Goal: Browse casually: Explore the website without a specific task or goal

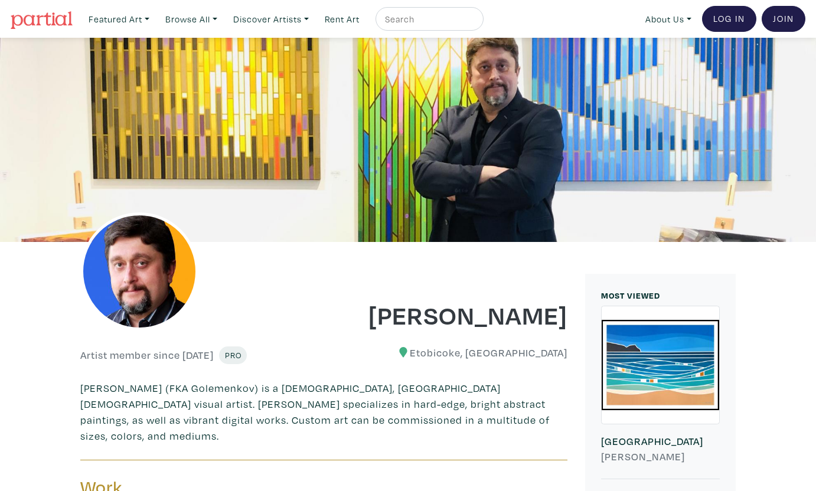
click at [61, 18] on img at bounding box center [42, 20] width 62 height 18
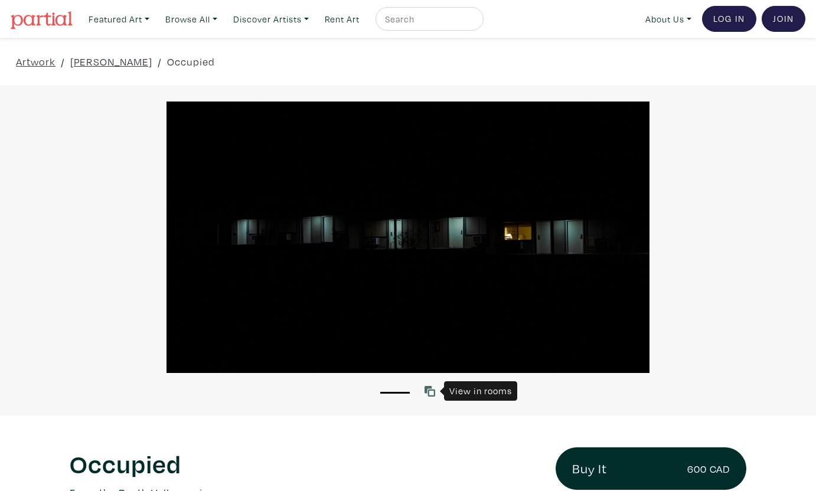
click at [431, 387] on icon at bounding box center [430, 391] width 11 height 11
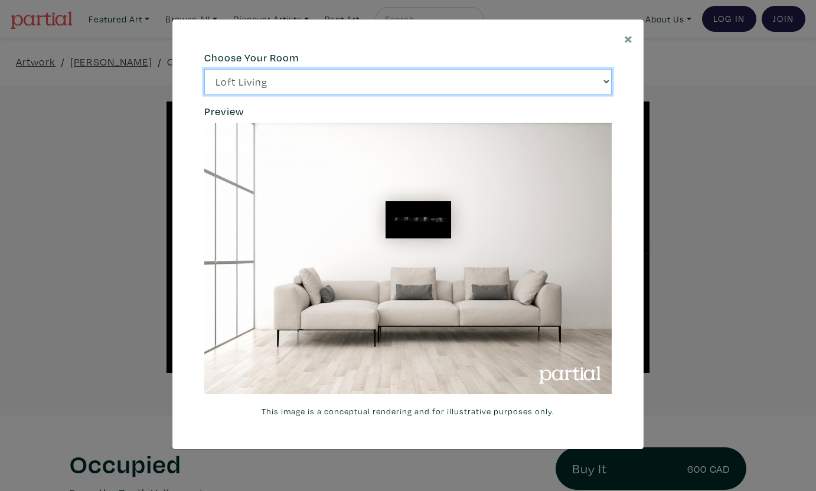
click at [599, 83] on select "Loft Living Bright Bedroom City Office Gallery Space Modern Lounge" at bounding box center [408, 81] width 408 height 25
click at [204, 69] on select "Loft Living Bright Bedroom City Office Gallery Space Modern Lounge" at bounding box center [408, 81] width 408 height 25
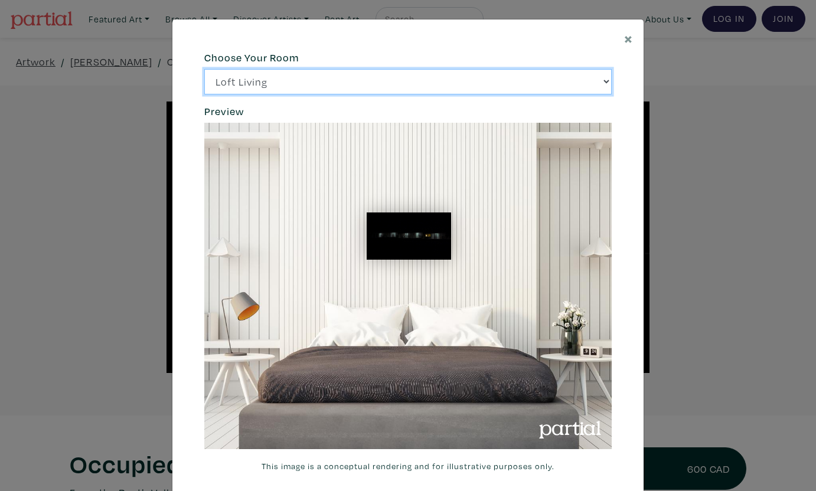
click at [603, 90] on select "Loft Living Bright Bedroom City Office Gallery Space Modern Lounge" at bounding box center [408, 81] width 408 height 25
select select "/thumb/phpThumb.php?src=https%3A%2F%2Flabs.partial.gallery%2Fprojects%2Frenderi…"
click at [204, 69] on select "Loft Living Bright Bedroom City Office Gallery Space Modern Lounge" at bounding box center [408, 81] width 408 height 25
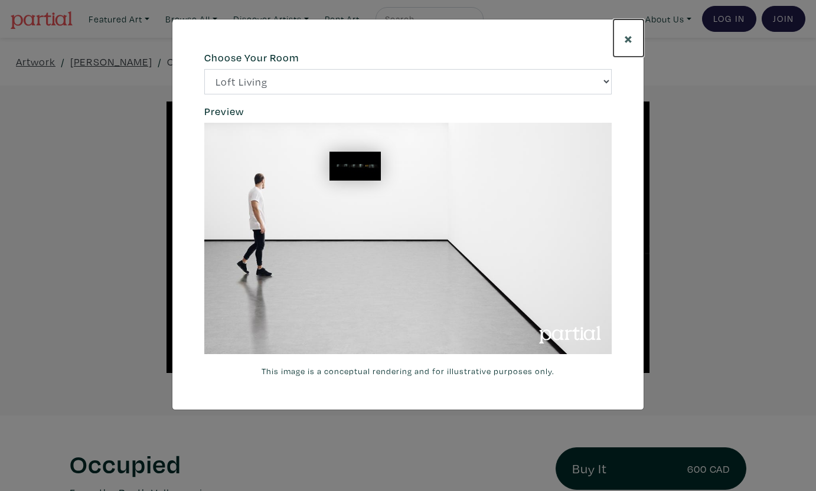
click at [627, 35] on span "×" at bounding box center [628, 38] width 9 height 21
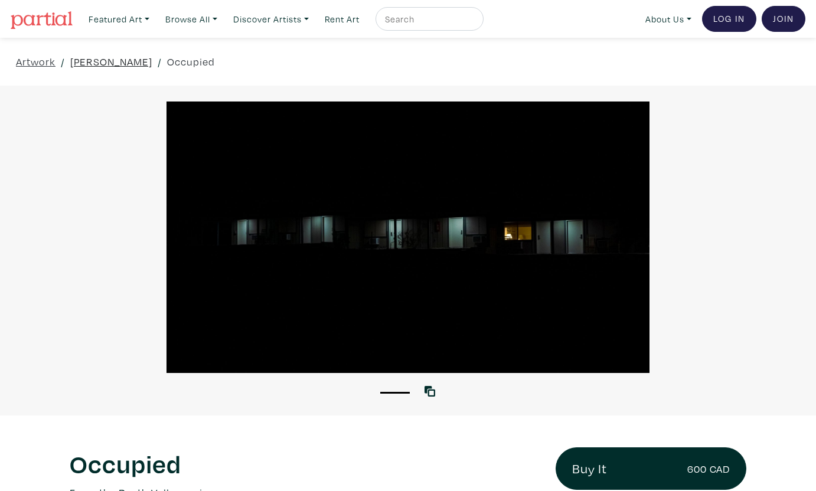
click at [109, 59] on link "Lori Ryerson" at bounding box center [111, 62] width 82 height 16
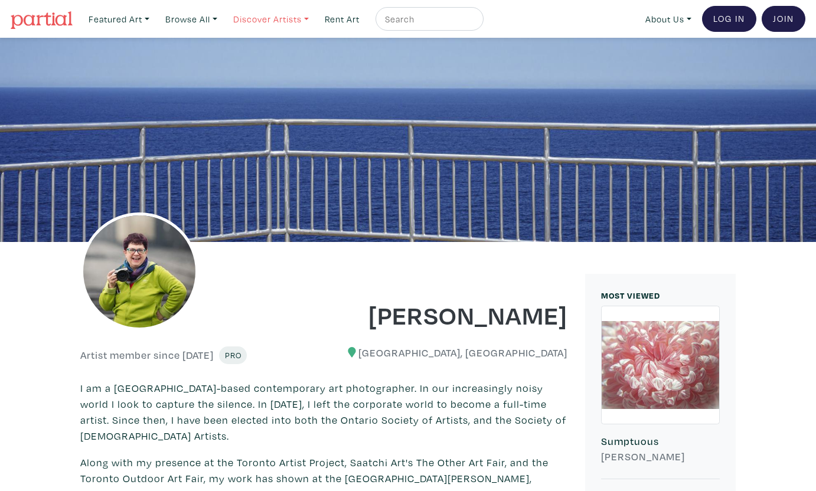
click at [155, 19] on link "Discover Artists" at bounding box center [118, 19] width 71 height 24
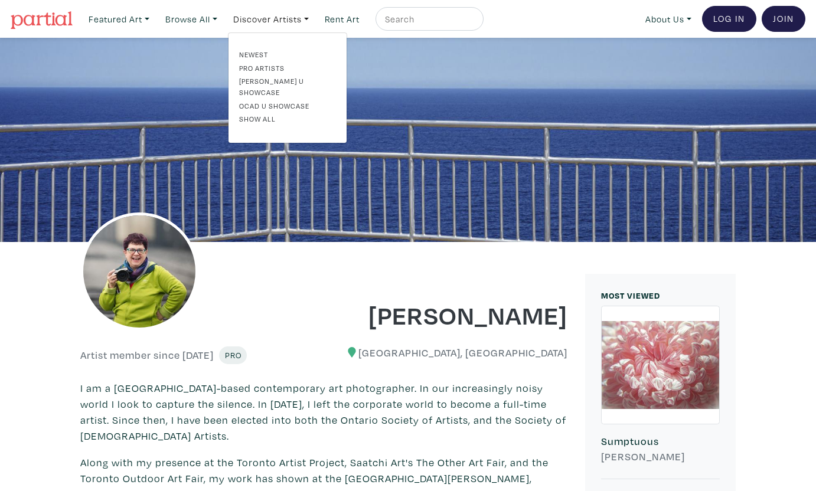
click at [263, 64] on link "Pro artists" at bounding box center [287, 68] width 97 height 11
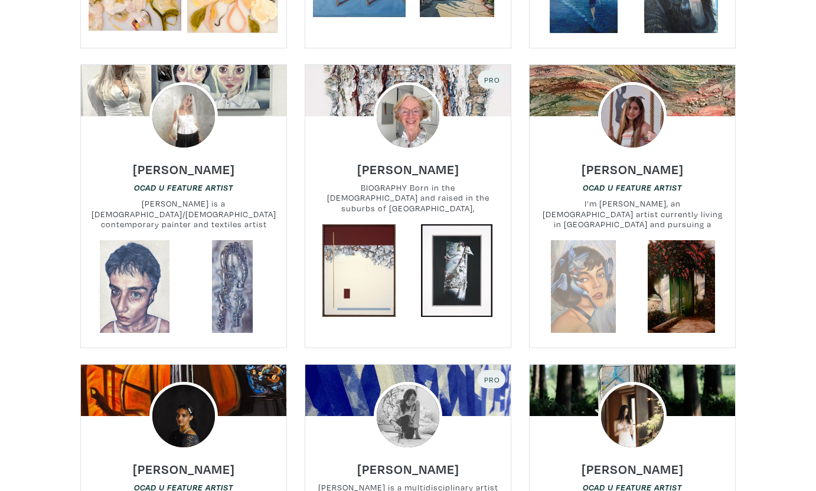
scroll to position [2034, 0]
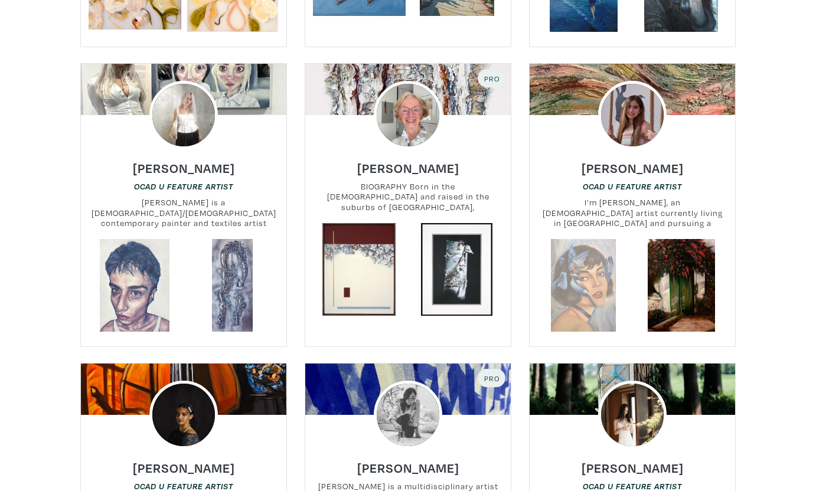
click at [599, 239] on link at bounding box center [583, 285] width 93 height 93
